Goal: Register for event/course

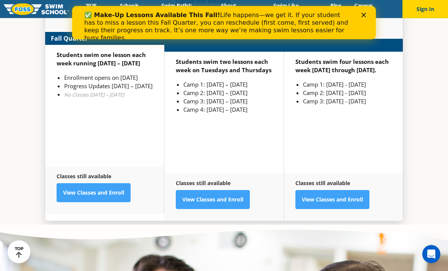
scroll to position [1931, 0]
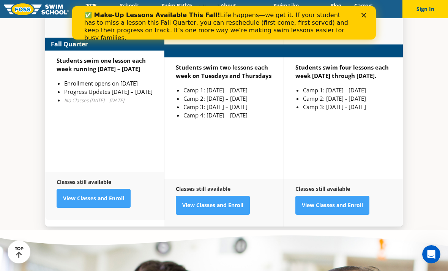
click at [212, 206] on link "View Classes and Enroll" at bounding box center [213, 205] width 74 height 19
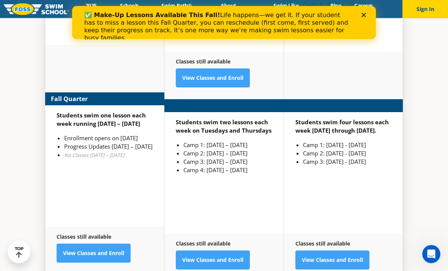
scroll to position [1897, 0]
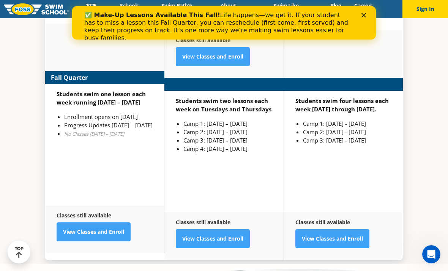
click at [105, 228] on link "View Classes and Enroll" at bounding box center [94, 231] width 74 height 19
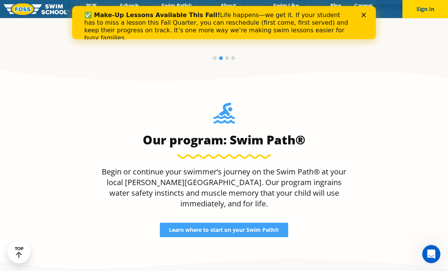
scroll to position [579, 0]
click at [221, 227] on span "Learn where to start on your Swim Path®" at bounding box center [224, 229] width 110 height 5
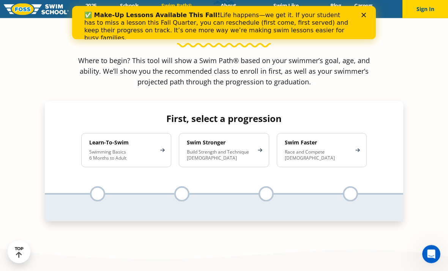
scroll to position [713, 0]
click at [158, 133] on div "Learn-To-Swim Swimming Basics 6 Months to Adult" at bounding box center [126, 150] width 90 height 34
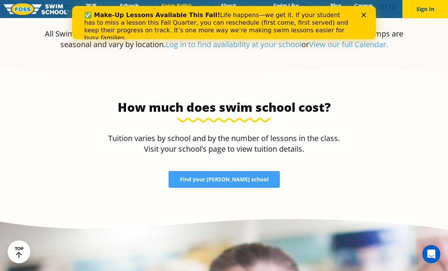
scroll to position [1596, 0]
click at [221, 177] on span "Find your FOSS school" at bounding box center [224, 179] width 89 height 5
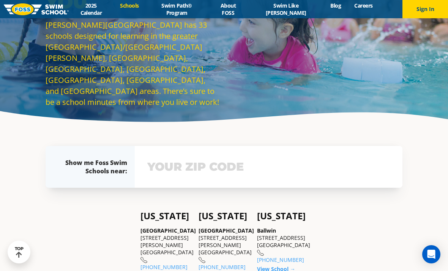
scroll to position [64, 0]
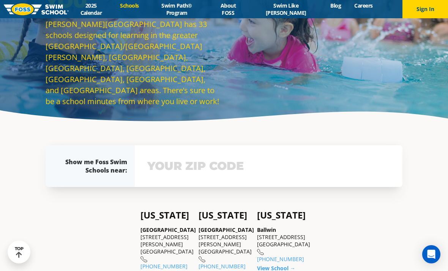
click at [161, 177] on input "text" at bounding box center [268, 166] width 247 height 22
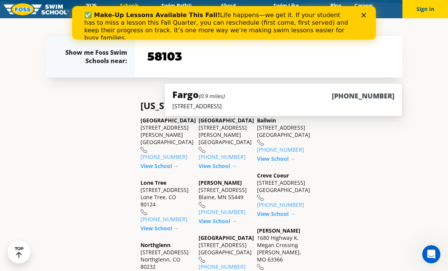
scroll to position [173, 0]
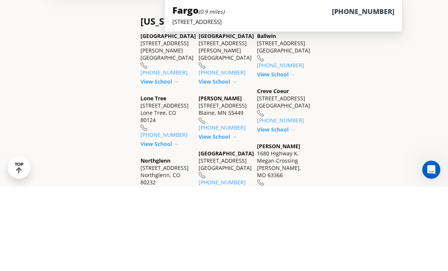
type input "58103"
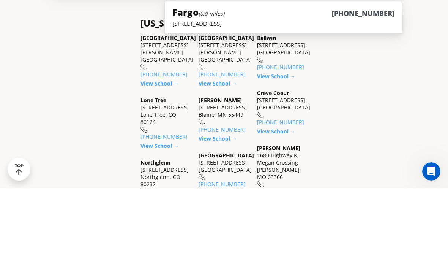
click at [231, 89] on div "Fargo (0.9 miles) (701) 809-7946" at bounding box center [283, 96] width 222 height 14
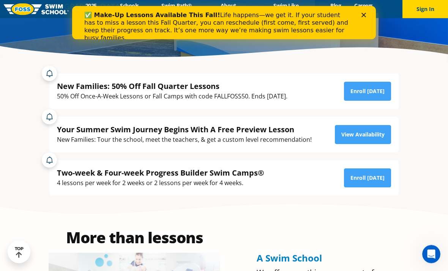
scroll to position [128, 0]
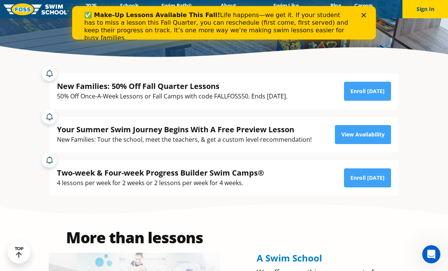
click at [365, 144] on link "View Availability" at bounding box center [363, 134] width 56 height 19
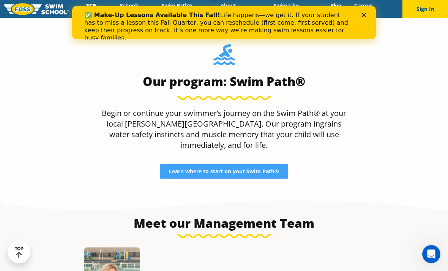
scroll to position [659, 0]
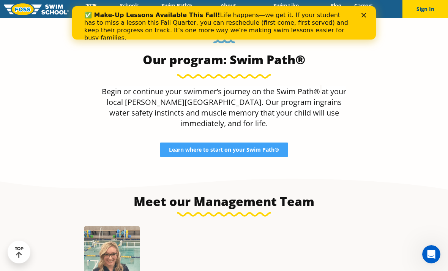
click at [237, 152] on span "Learn where to start on your Swim Path®" at bounding box center [224, 149] width 110 height 5
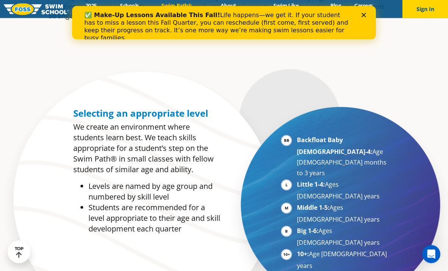
scroll to position [319, 0]
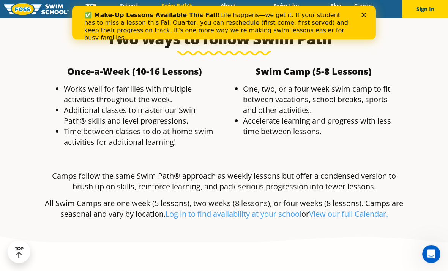
scroll to position [1366, 0]
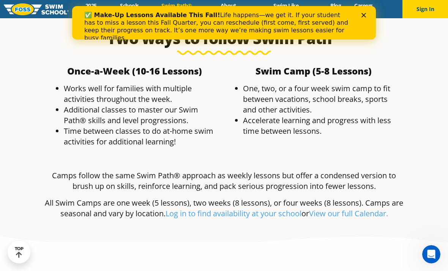
click at [337, 208] on link "View our full Calendar." at bounding box center [348, 213] width 79 height 10
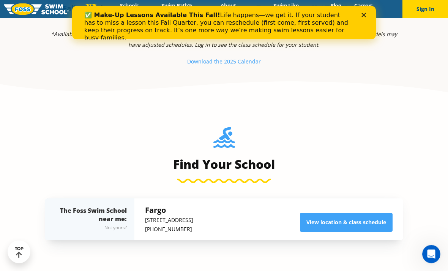
scroll to position [681, 0]
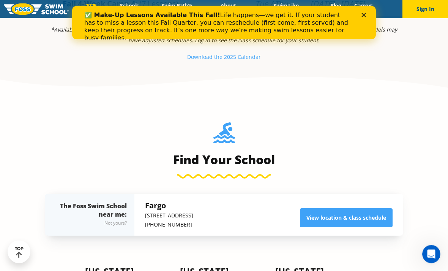
click at [349, 228] on link "View location & class schedule" at bounding box center [346, 218] width 93 height 19
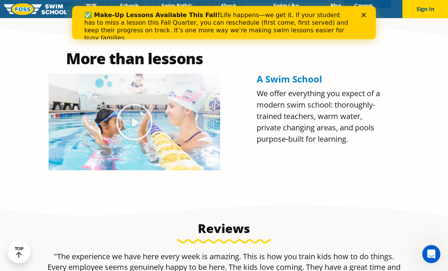
scroll to position [307, 0]
